Goal: Information Seeking & Learning: Learn about a topic

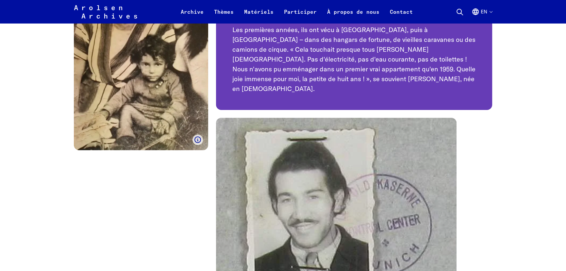
scroll to position [5734, 0]
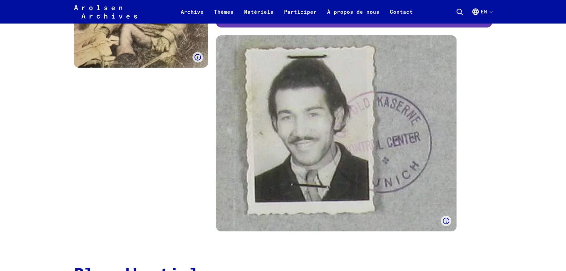
scroll to position [5704, 0]
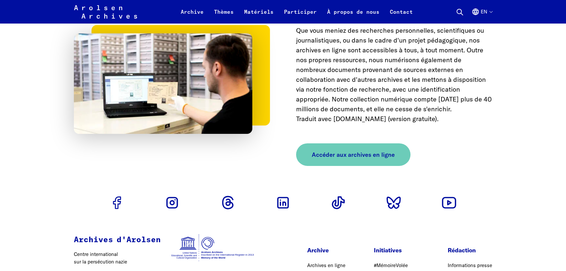
scroll to position [2715, 0]
